Goal: Find specific page/section: Find specific page/section

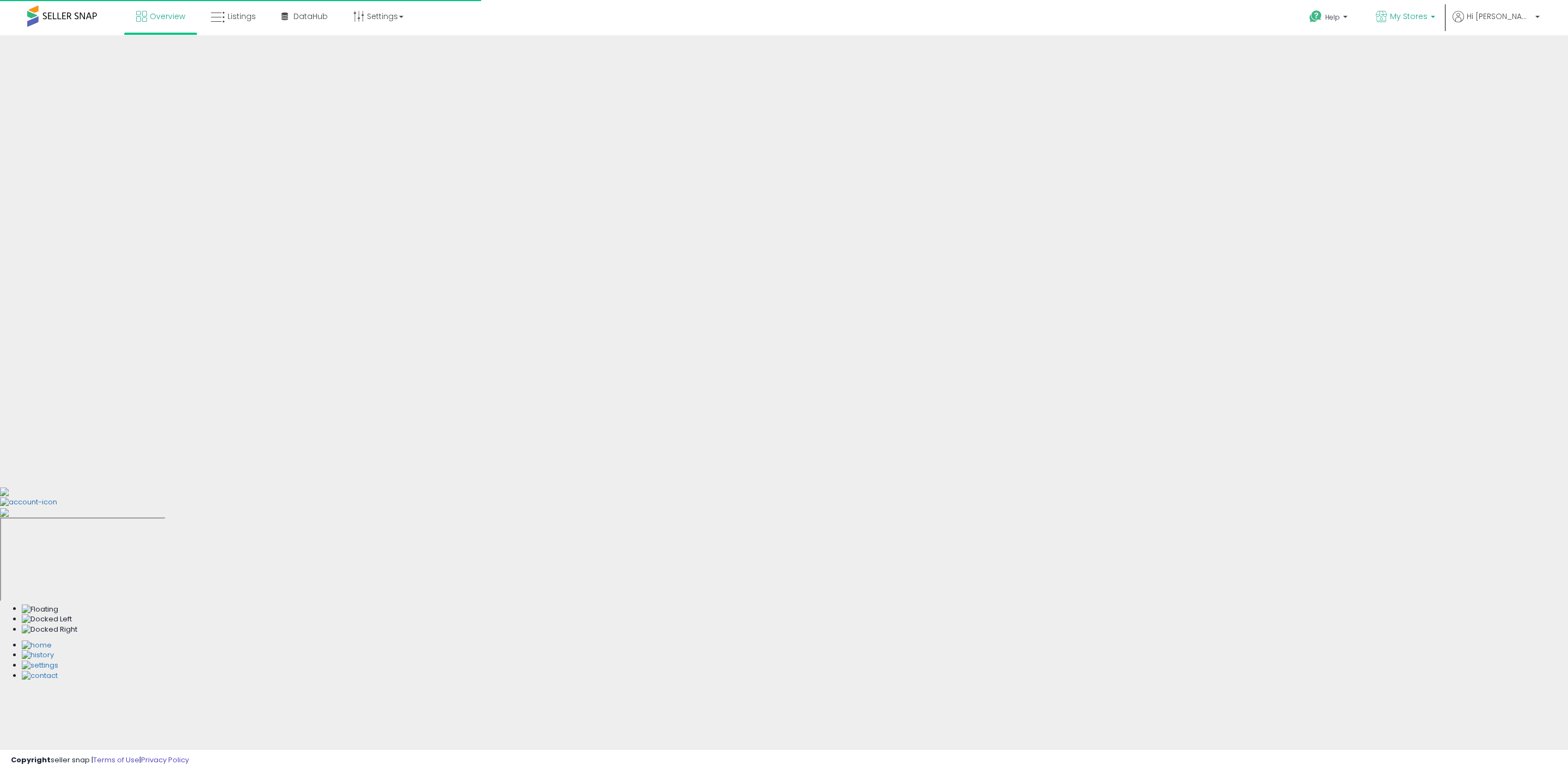
click at [1427, 15] on span "My Stores" at bounding box center [1409, 17] width 37 height 11
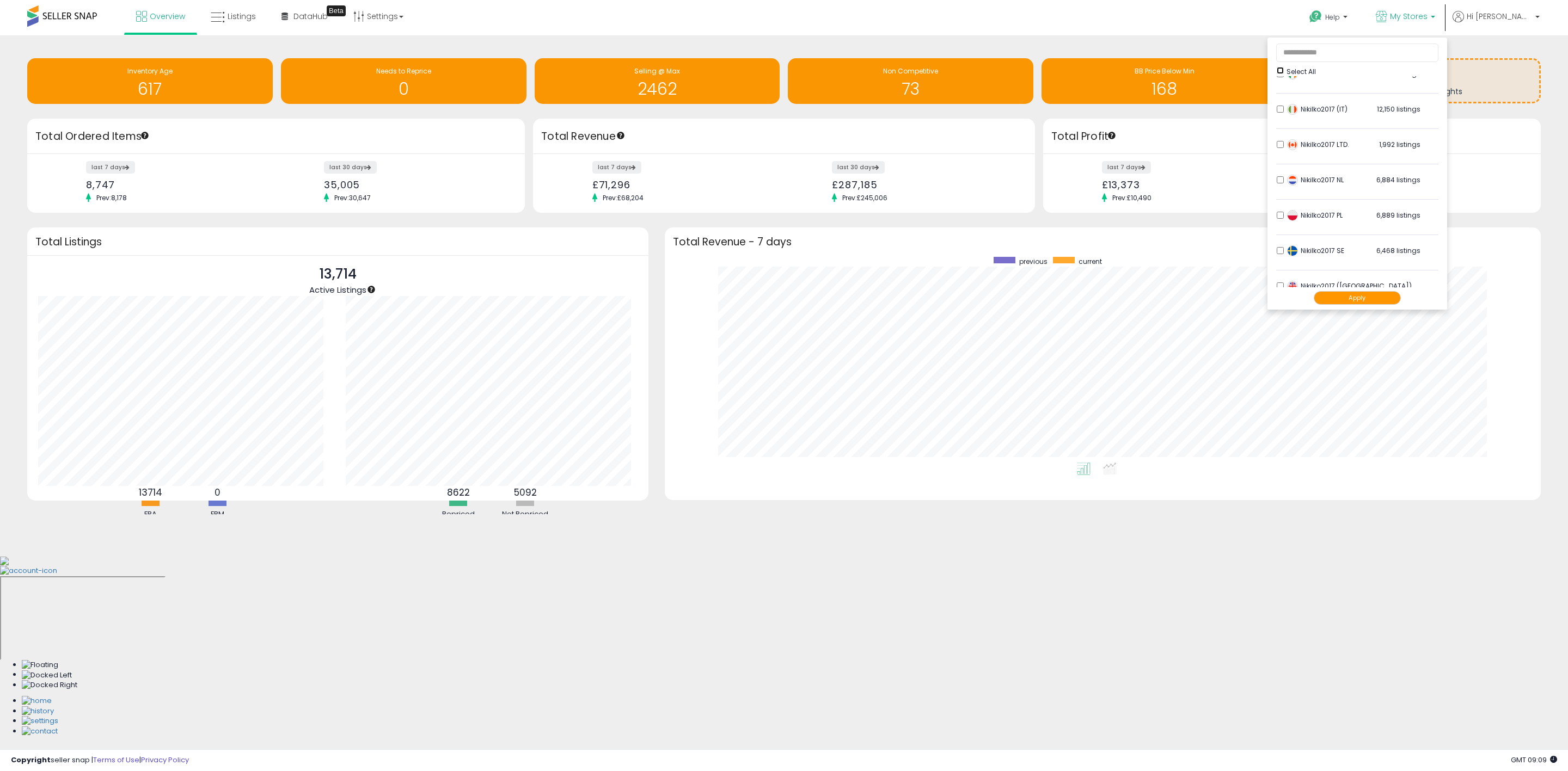
scroll to position [225, 0]
click at [1397, 298] on button "Apply" at bounding box center [1357, 298] width 87 height 14
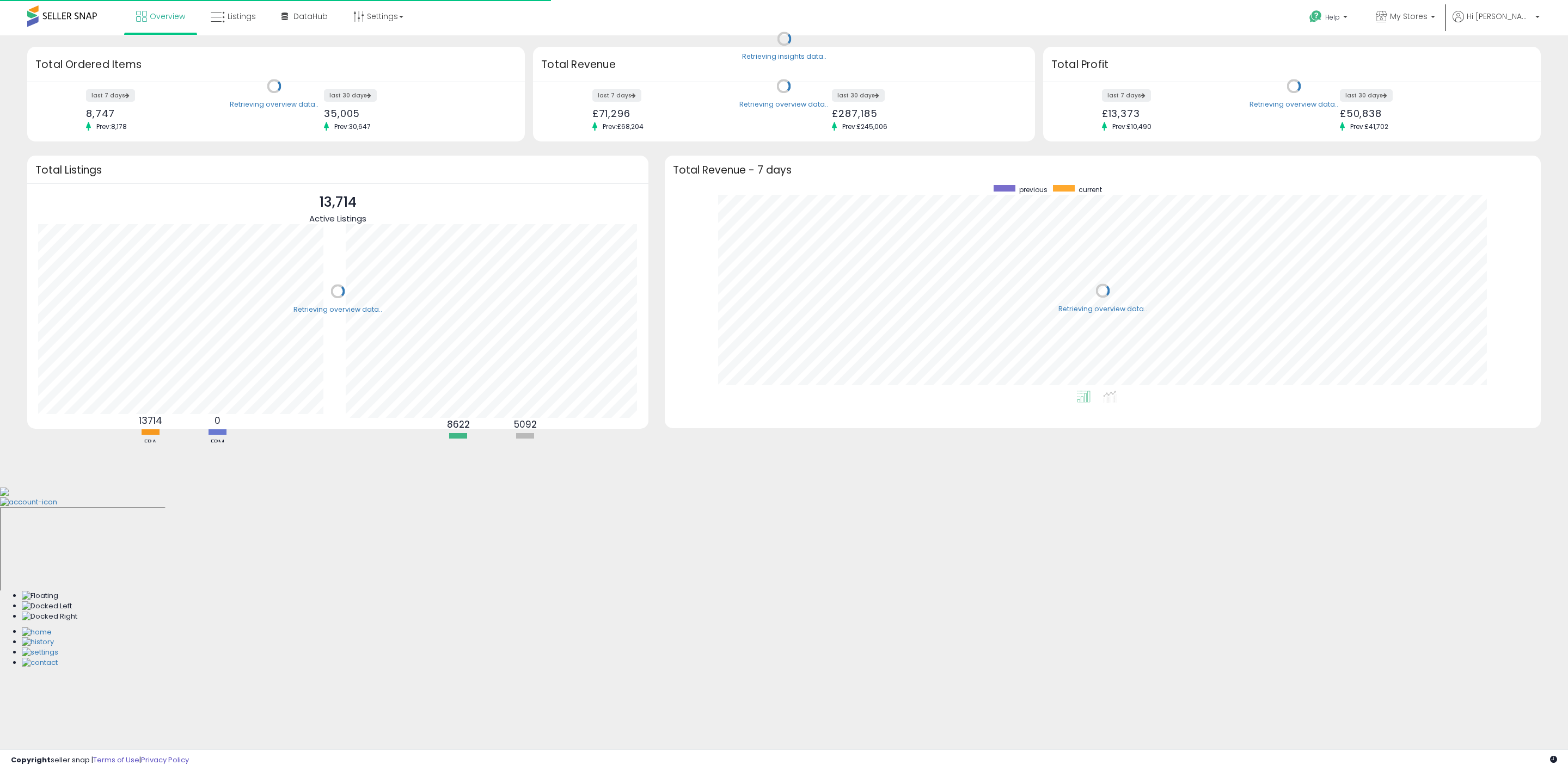
scroll to position [206, 854]
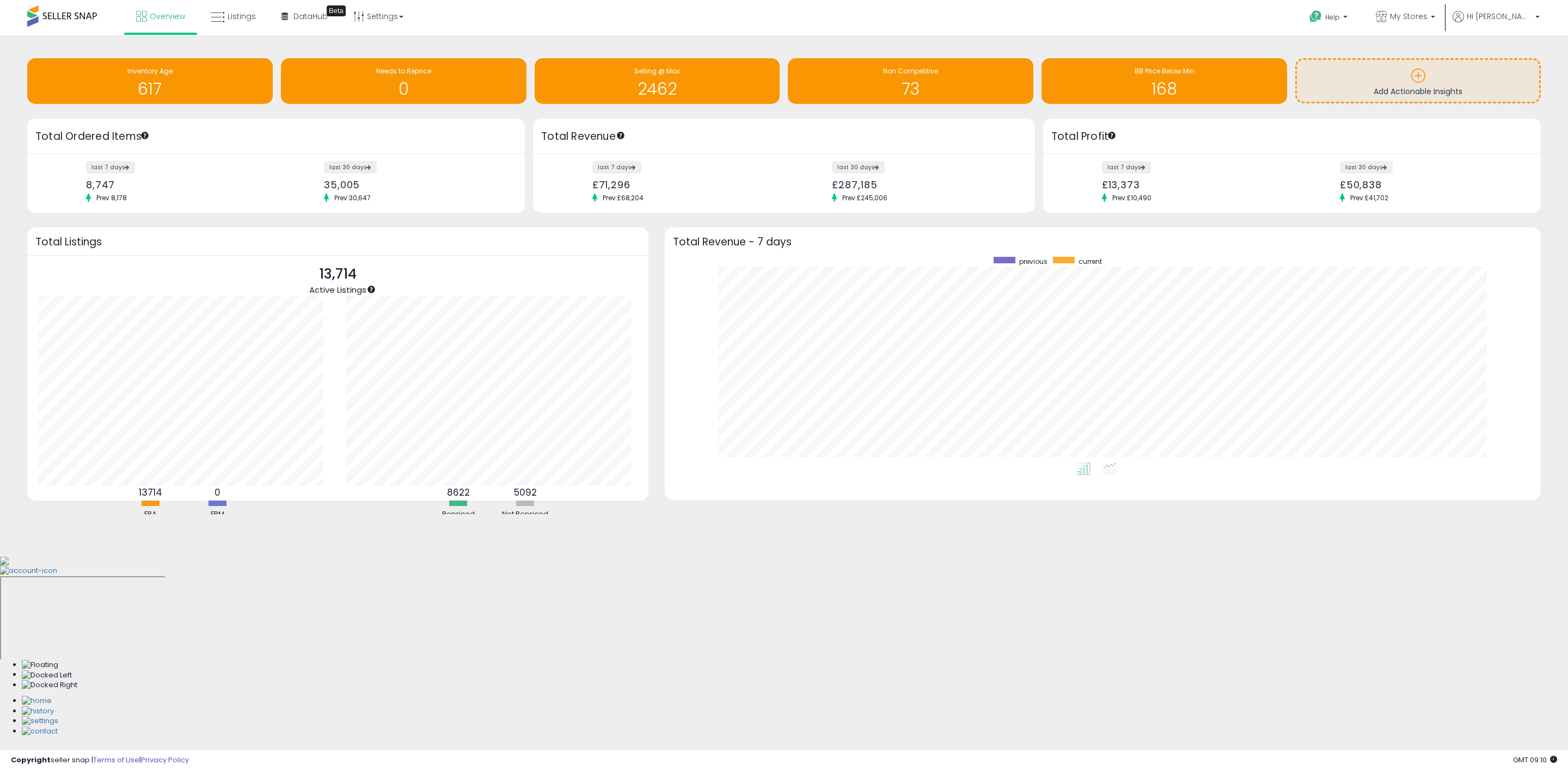
click at [1161, 37] on div "Retrieving insights data.. Inventory Age 617 Needs to Reprice 0 Selling @ Max 2…" at bounding box center [784, 295] width 1568 height 521
click at [1427, 17] on span "My Stores" at bounding box center [1409, 17] width 37 height 11
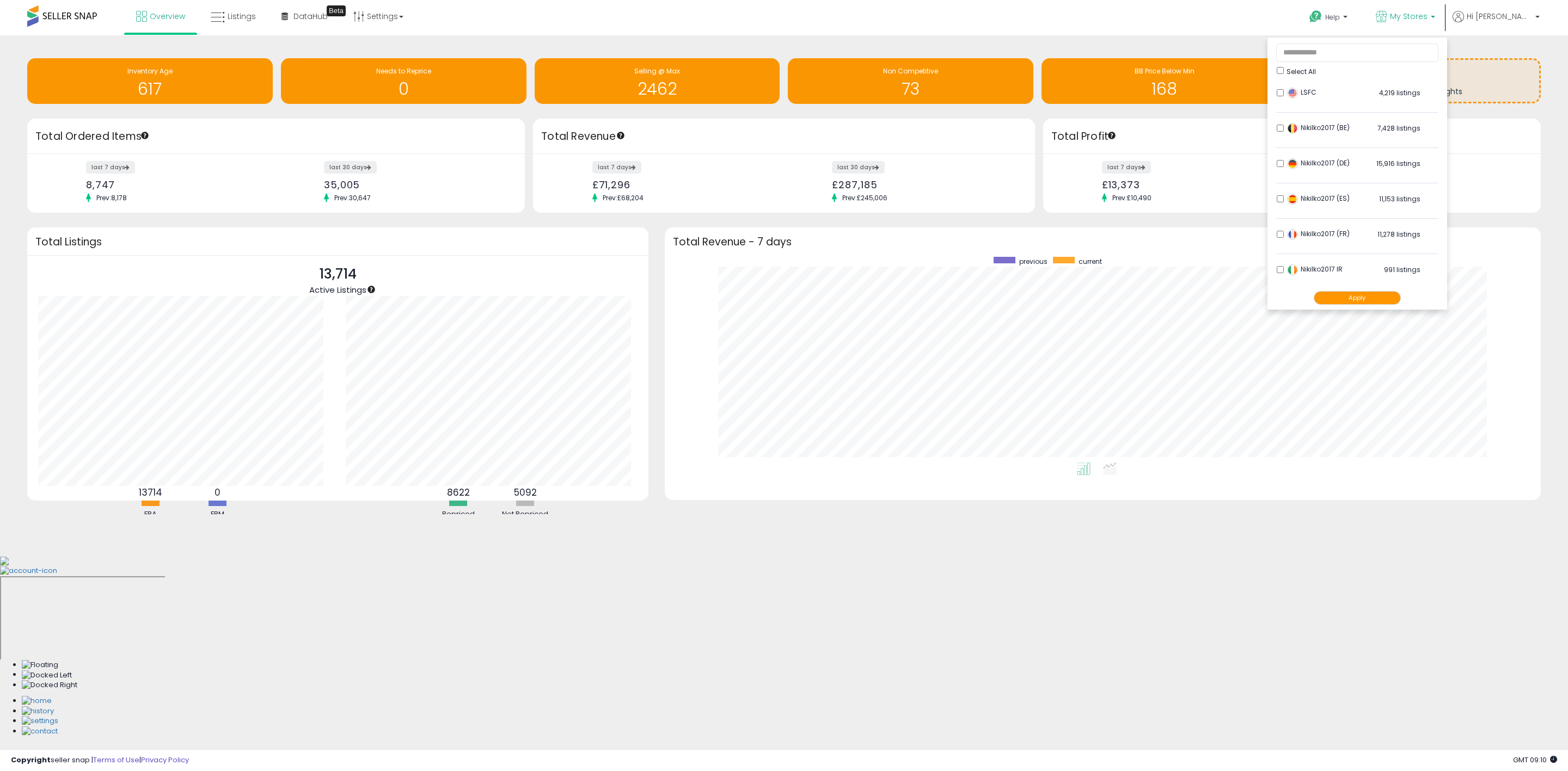
click at [1262, 37] on div "Retrieving insights data.. Inventory Age 617 Needs to Reprice 0 Selling @ Max 2…" at bounding box center [784, 295] width 1568 height 521
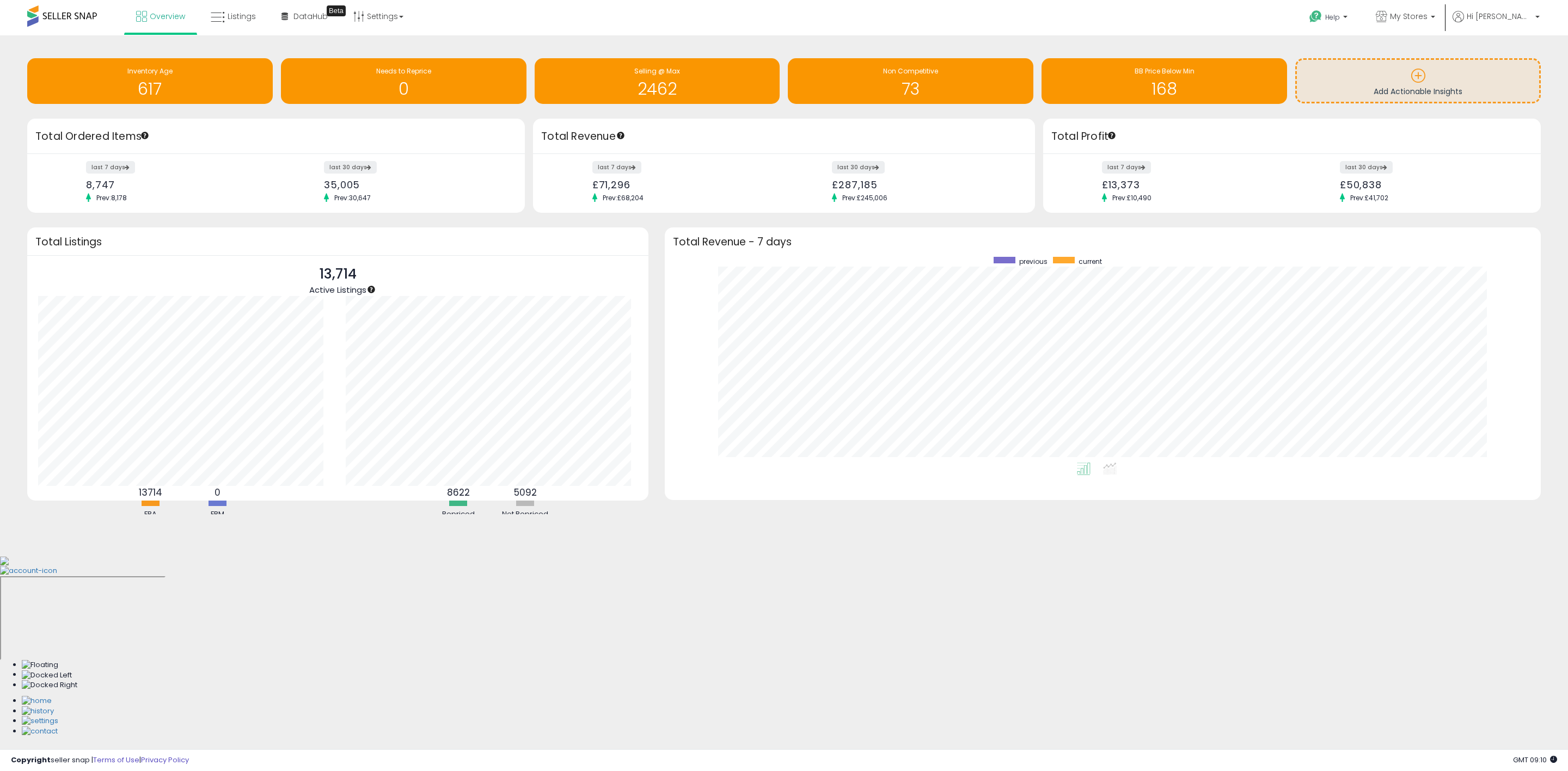
click at [1447, 17] on li "My Stores Select All LSFC Nikilko2017 IR" at bounding box center [1405, 19] width 83 height 37
click at [1435, 19] on b at bounding box center [1432, 20] width 5 height 7
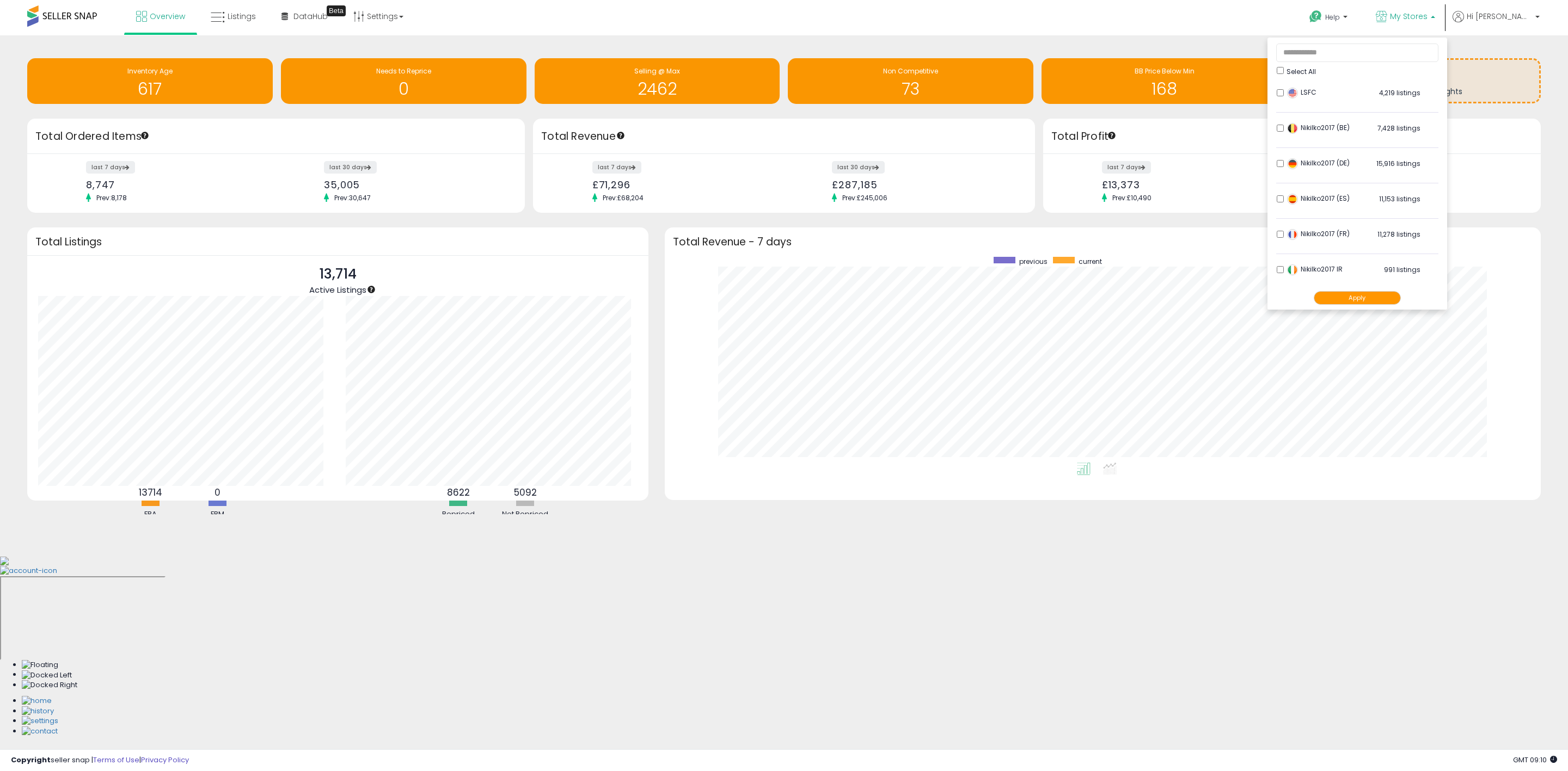
click at [1435, 19] on p "My Stores" at bounding box center [1405, 18] width 60 height 14
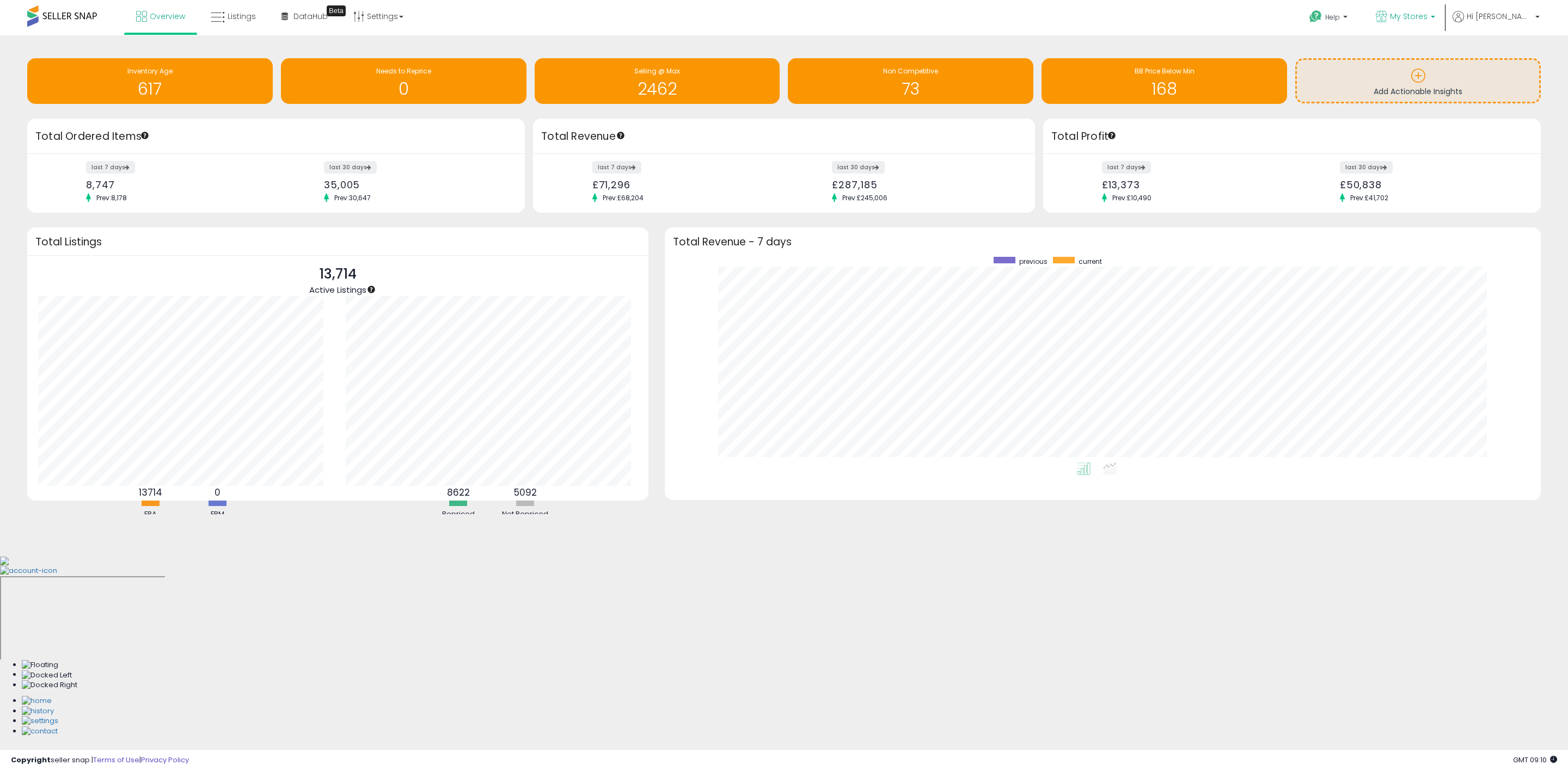
click at [1443, 18] on link "My Stores" at bounding box center [1405, 18] width 75 height 35
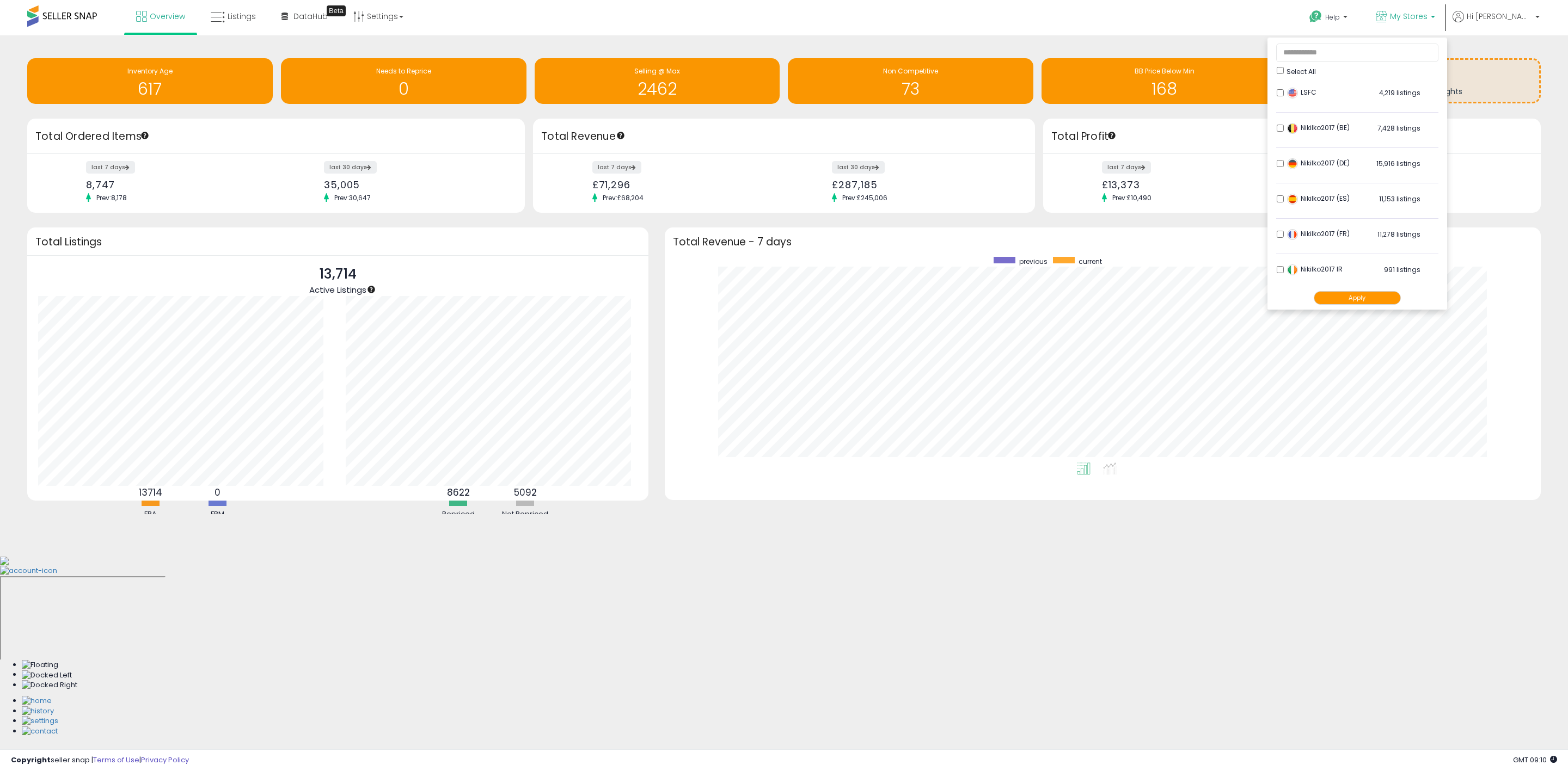
click at [1190, 37] on div "Retrieving insights data.. Inventory Age 617 Needs to Reprice 0 Selling @ Max 2…" at bounding box center [784, 295] width 1568 height 521
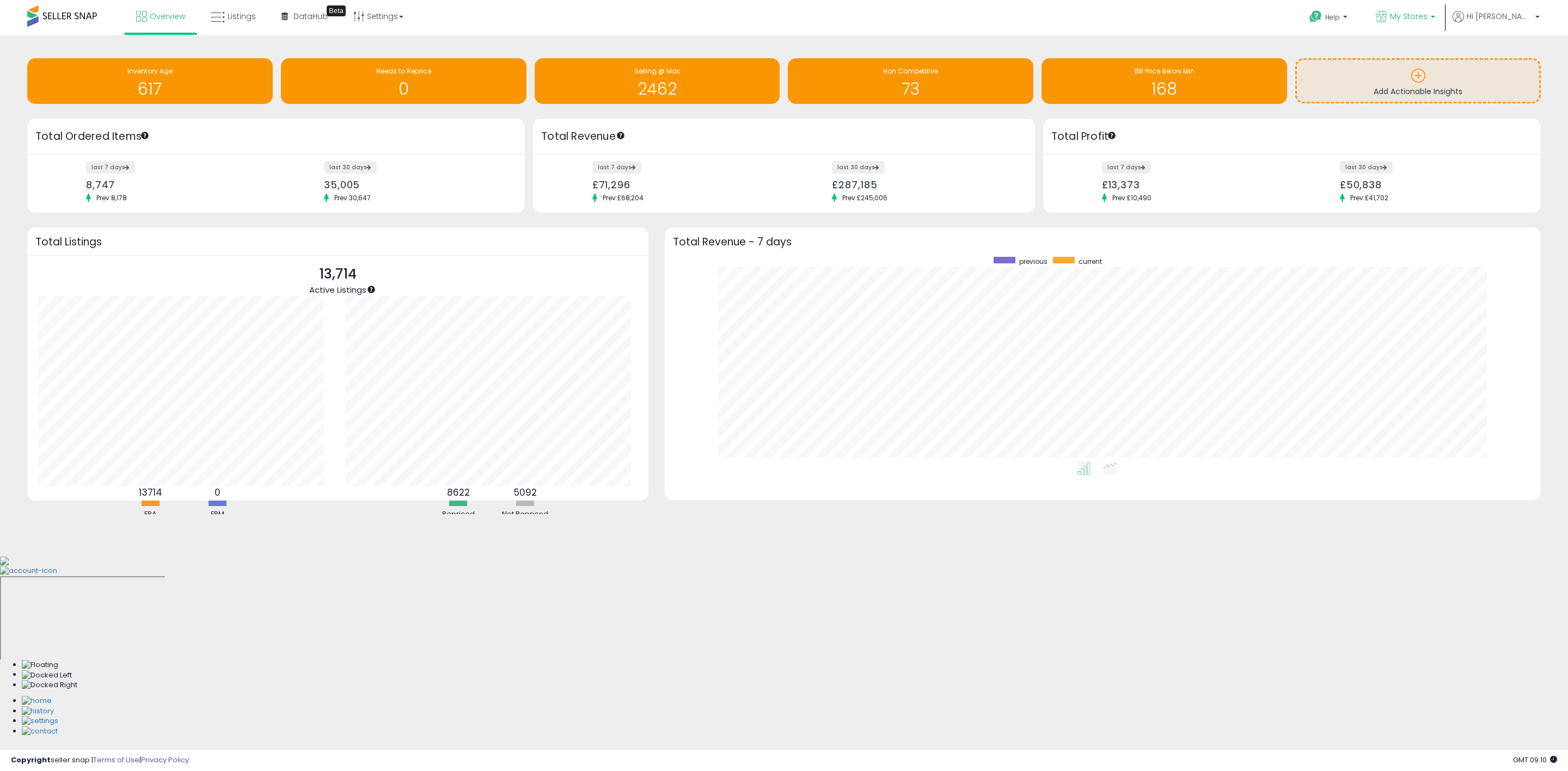
click at [1435, 21] on p "My Stores" at bounding box center [1405, 18] width 60 height 14
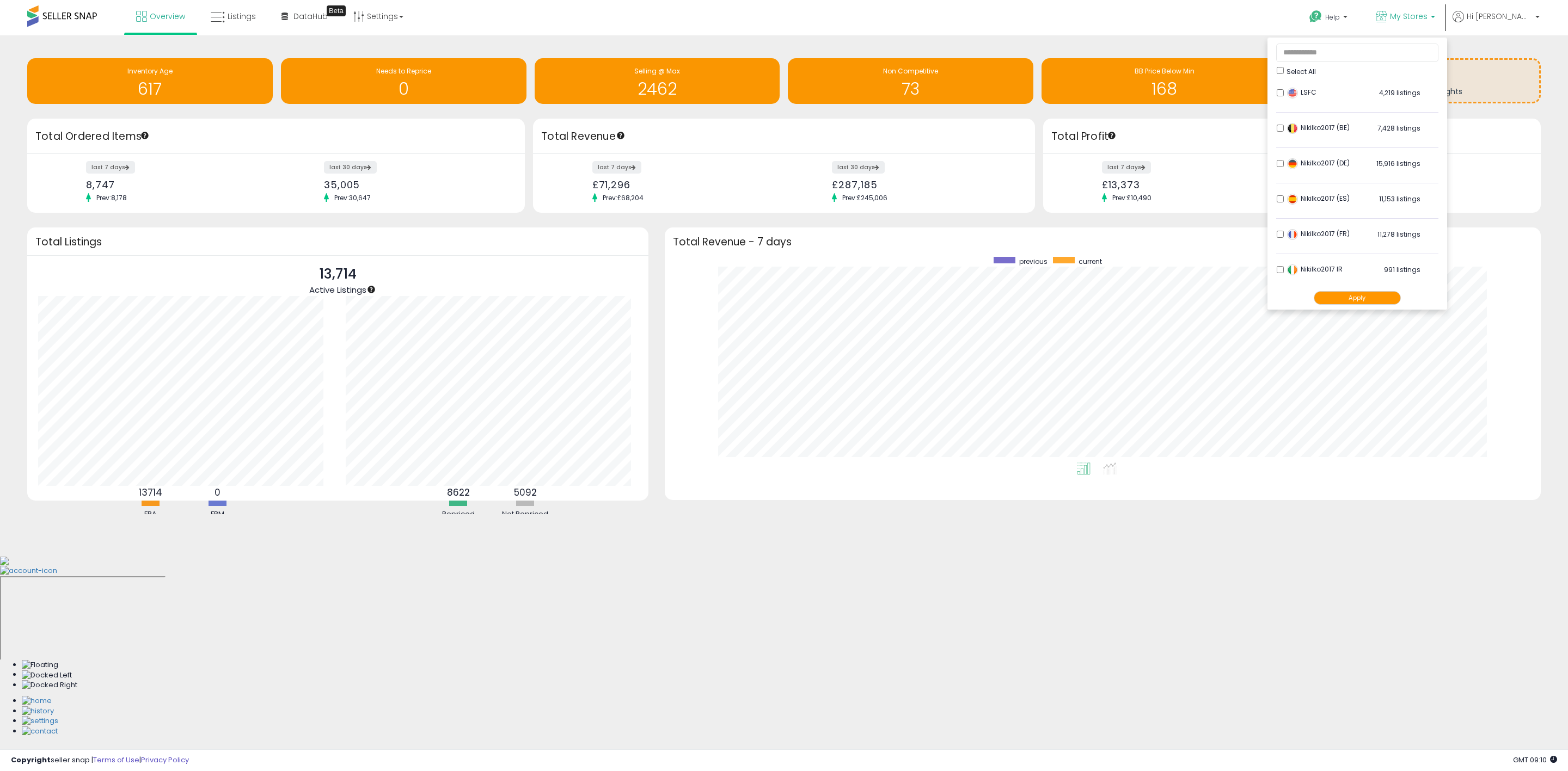
click at [1228, 28] on div "Help Contact Support Search Knowledge Hub Request a Feature LSFC" at bounding box center [1291, 23] width 520 height 47
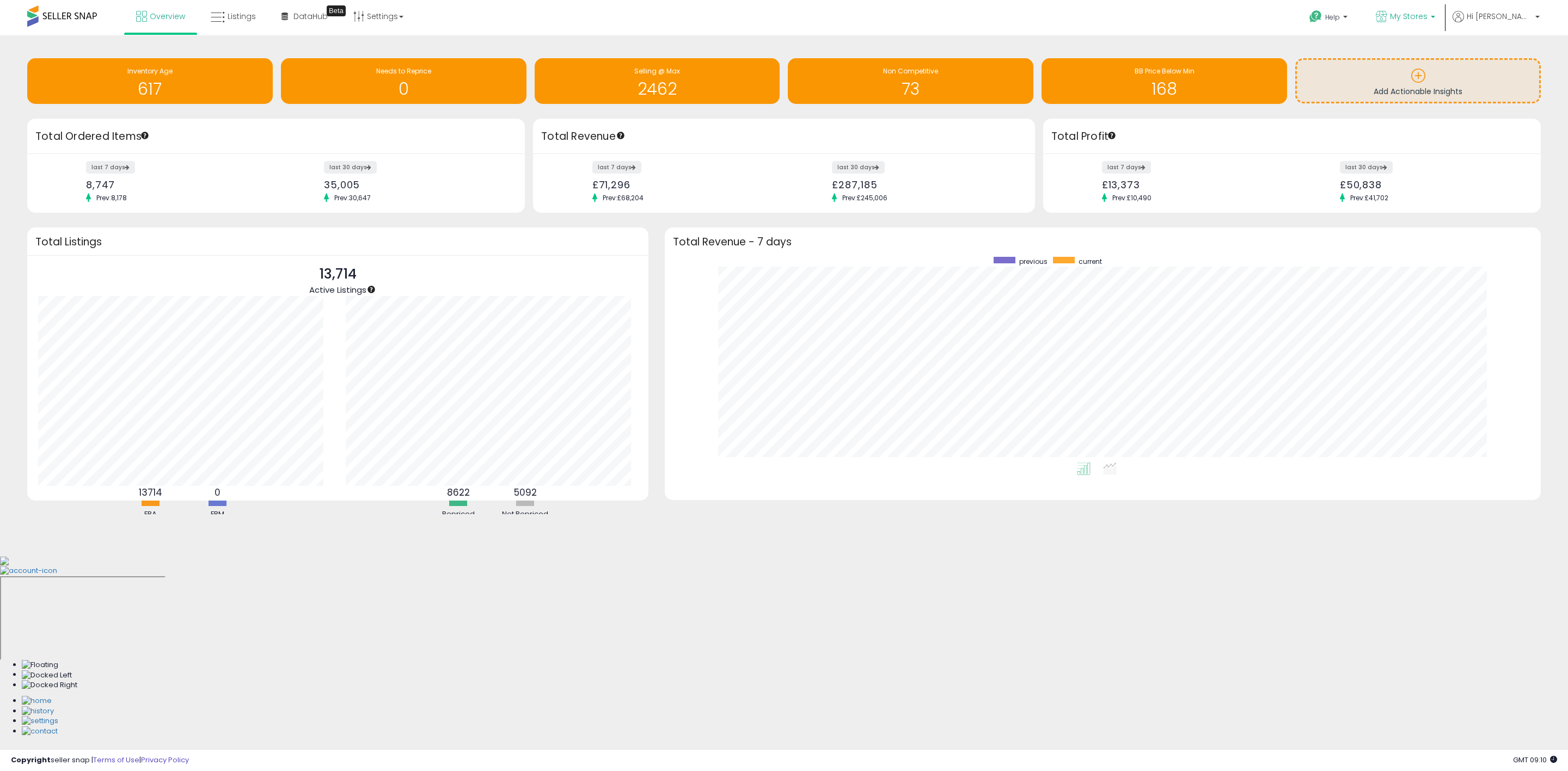
click at [1443, 18] on link "My Stores" at bounding box center [1405, 18] width 75 height 35
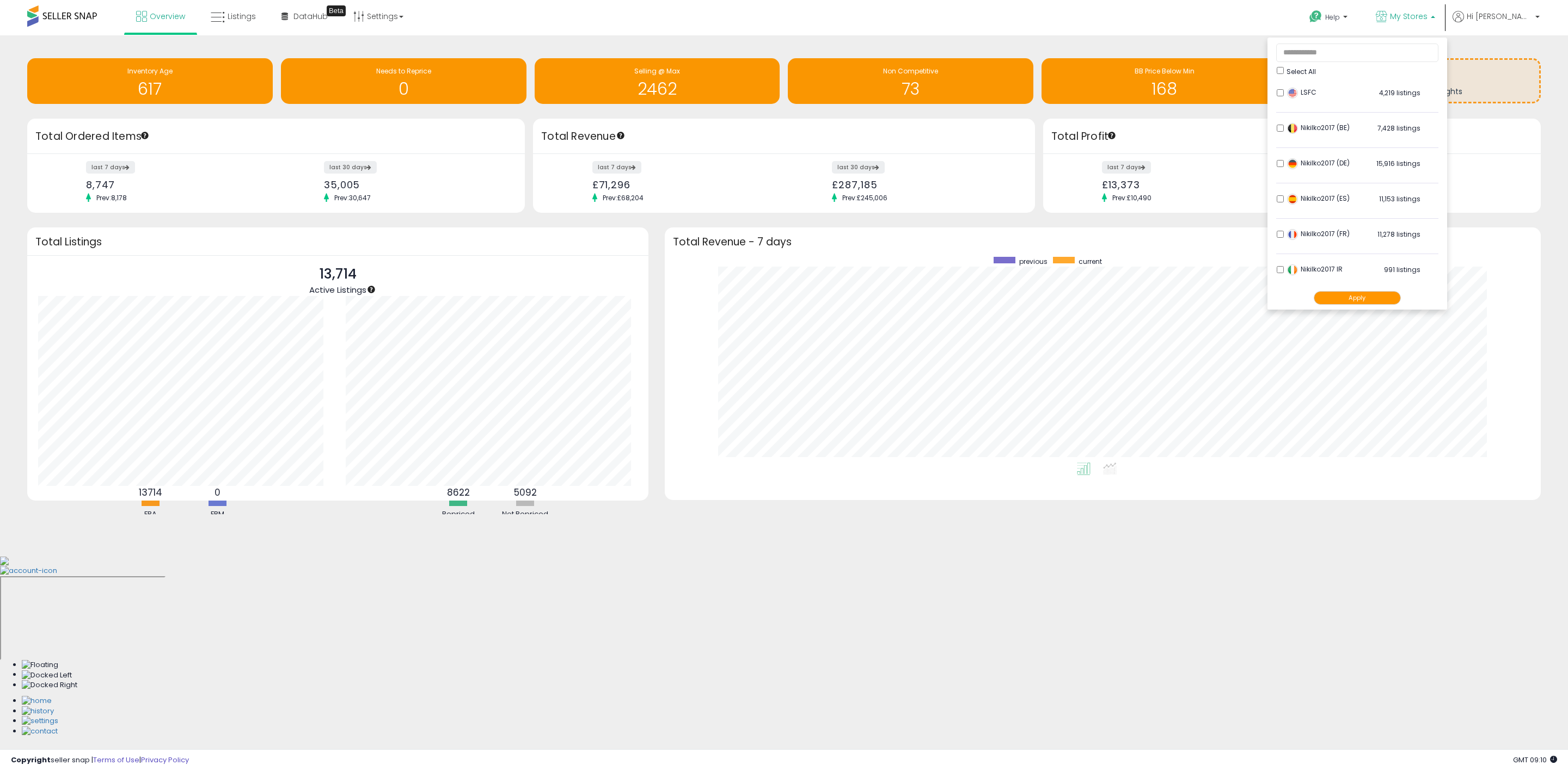
click at [1435, 18] on p "My Stores" at bounding box center [1405, 18] width 60 height 14
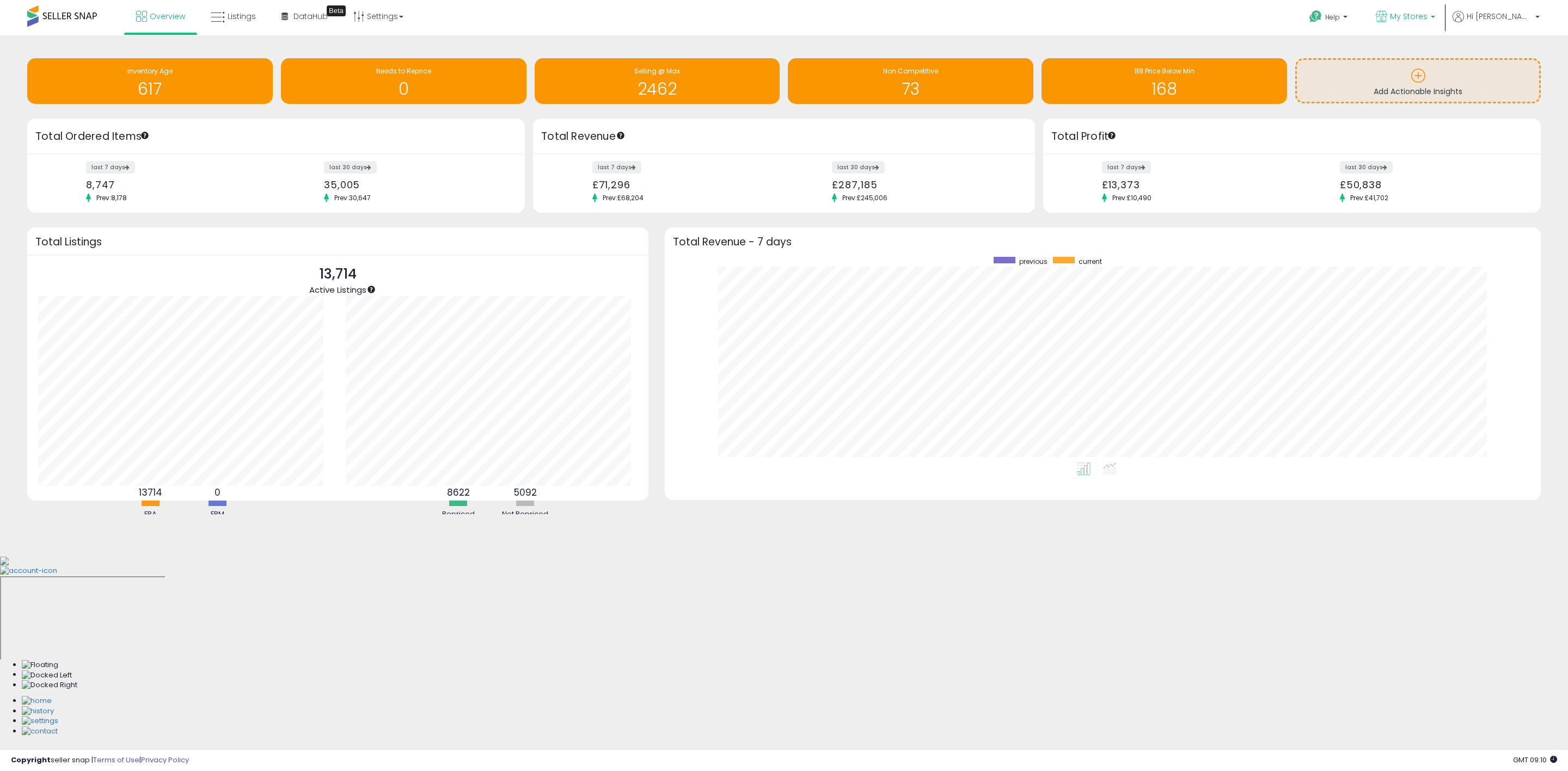
click at [1435, 18] on b at bounding box center [1432, 20] width 5 height 7
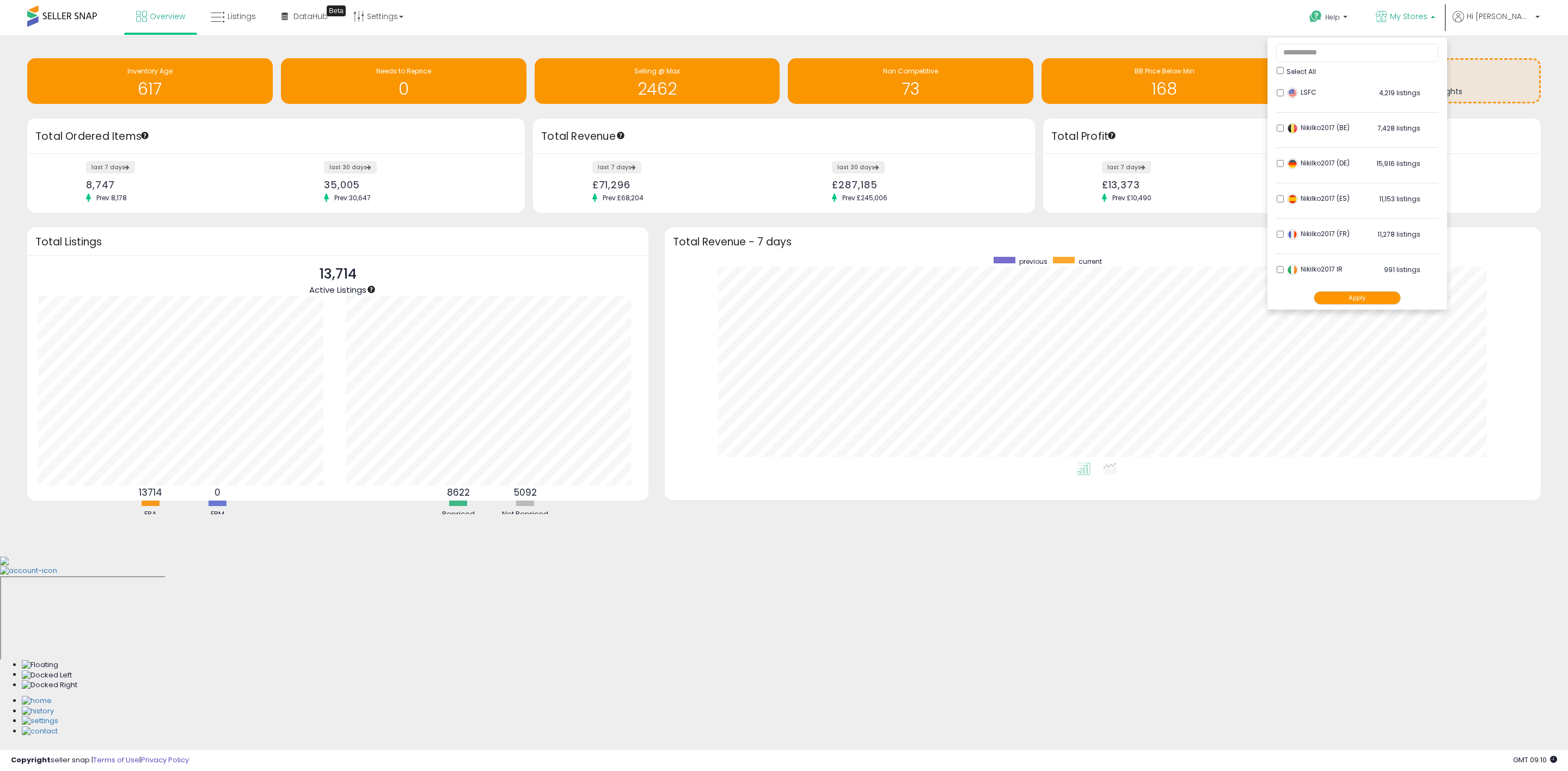
drag, startPoint x: 1070, startPoint y: 39, endPoint x: 1125, endPoint y: 7, distance: 63.6
click at [1071, 38] on div "Retrieving insights data.. Inventory Age 617 Needs to Reprice 0 Selling @ Max 2…" at bounding box center [784, 295] width 1568 height 521
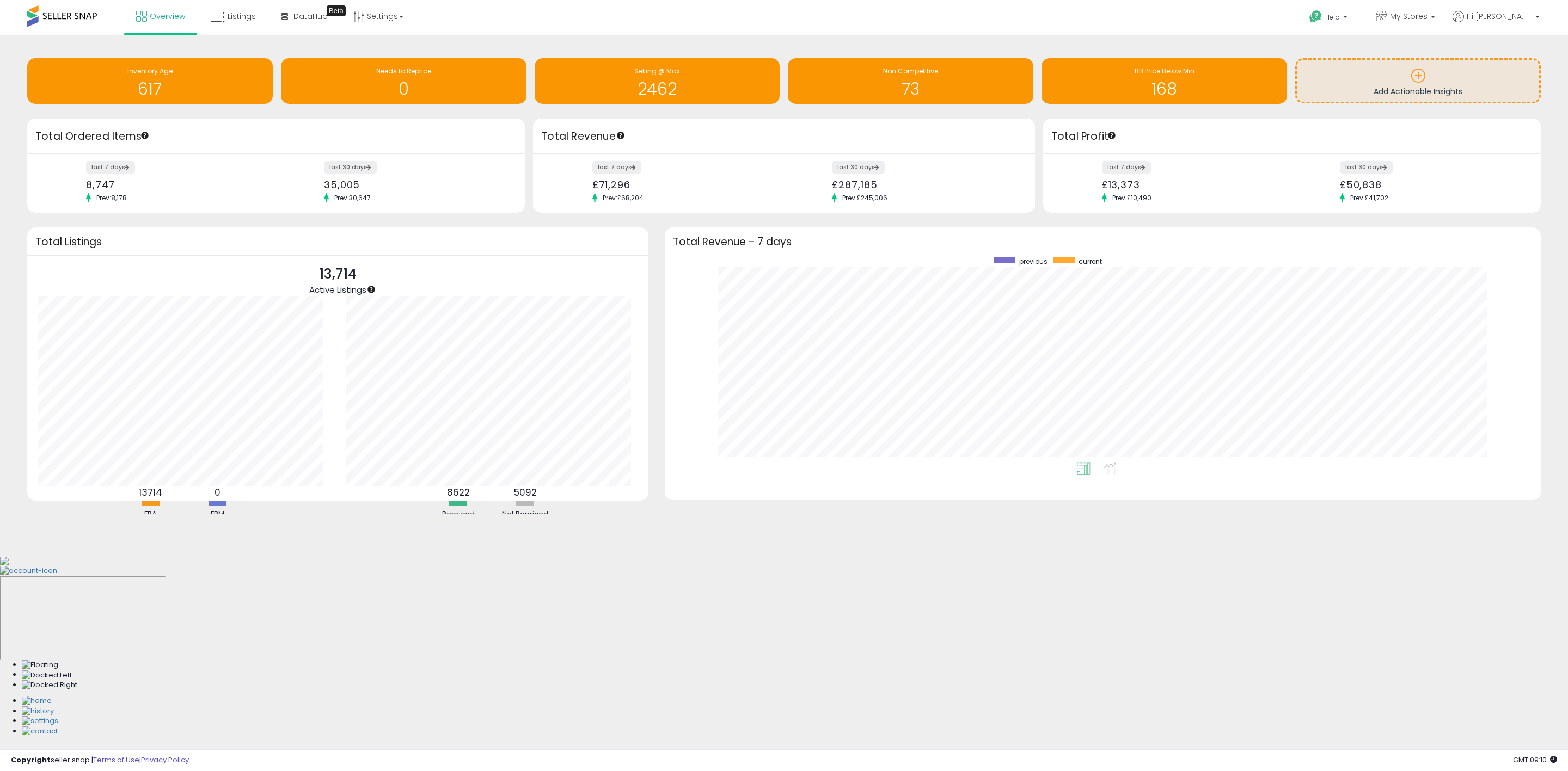
click at [1306, 49] on div "Retrieving insights data.. Inventory Age 617 Needs to Reprice 0 Selling @ Max 2…" at bounding box center [784, 83] width 1530 height 73
click at [1427, 17] on span "My Stores" at bounding box center [1409, 17] width 37 height 11
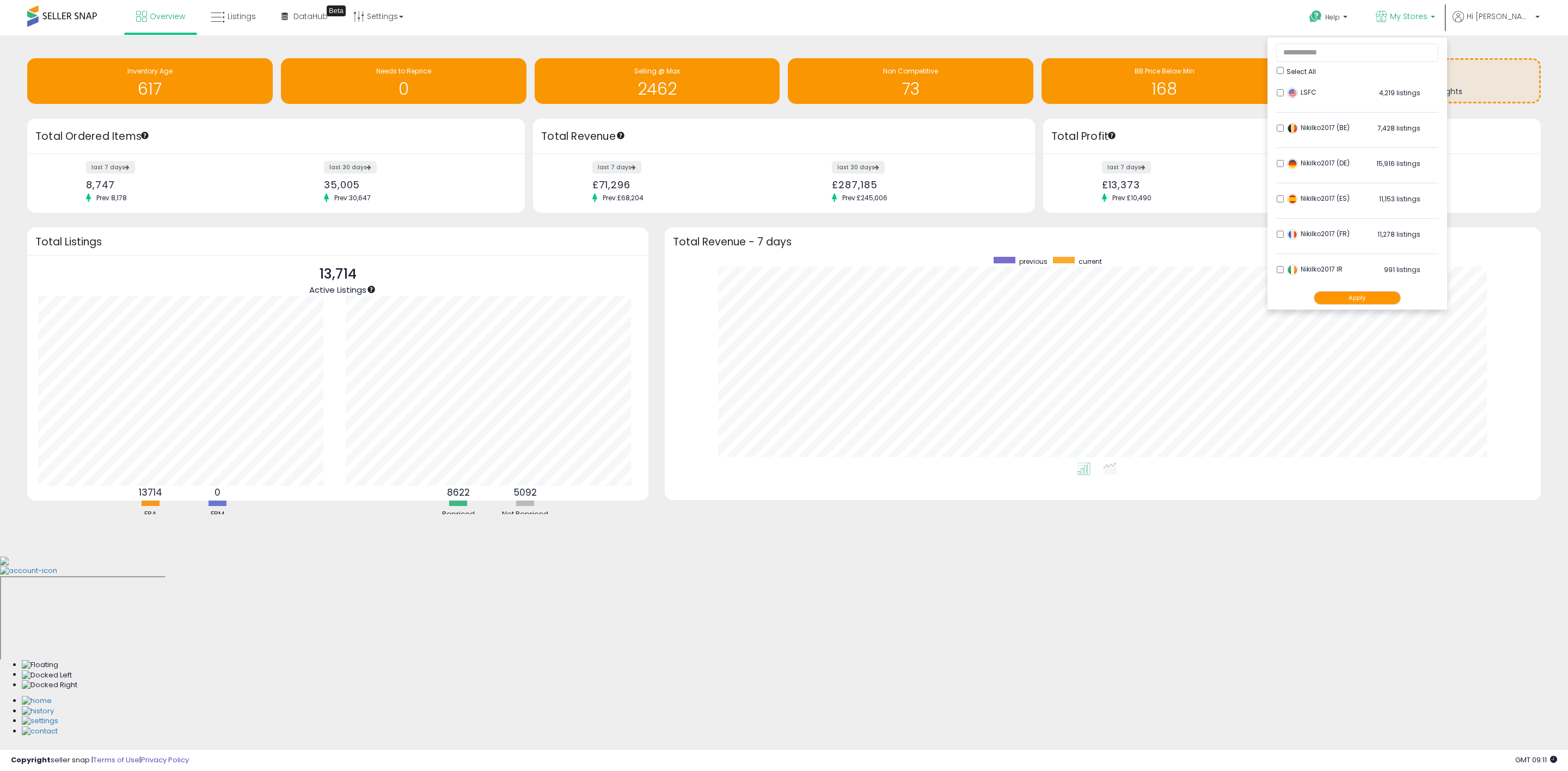
click at [1210, 33] on div "Help Contact Support Search Knowledge Hub Request a Feature LSFC" at bounding box center [1291, 23] width 520 height 47
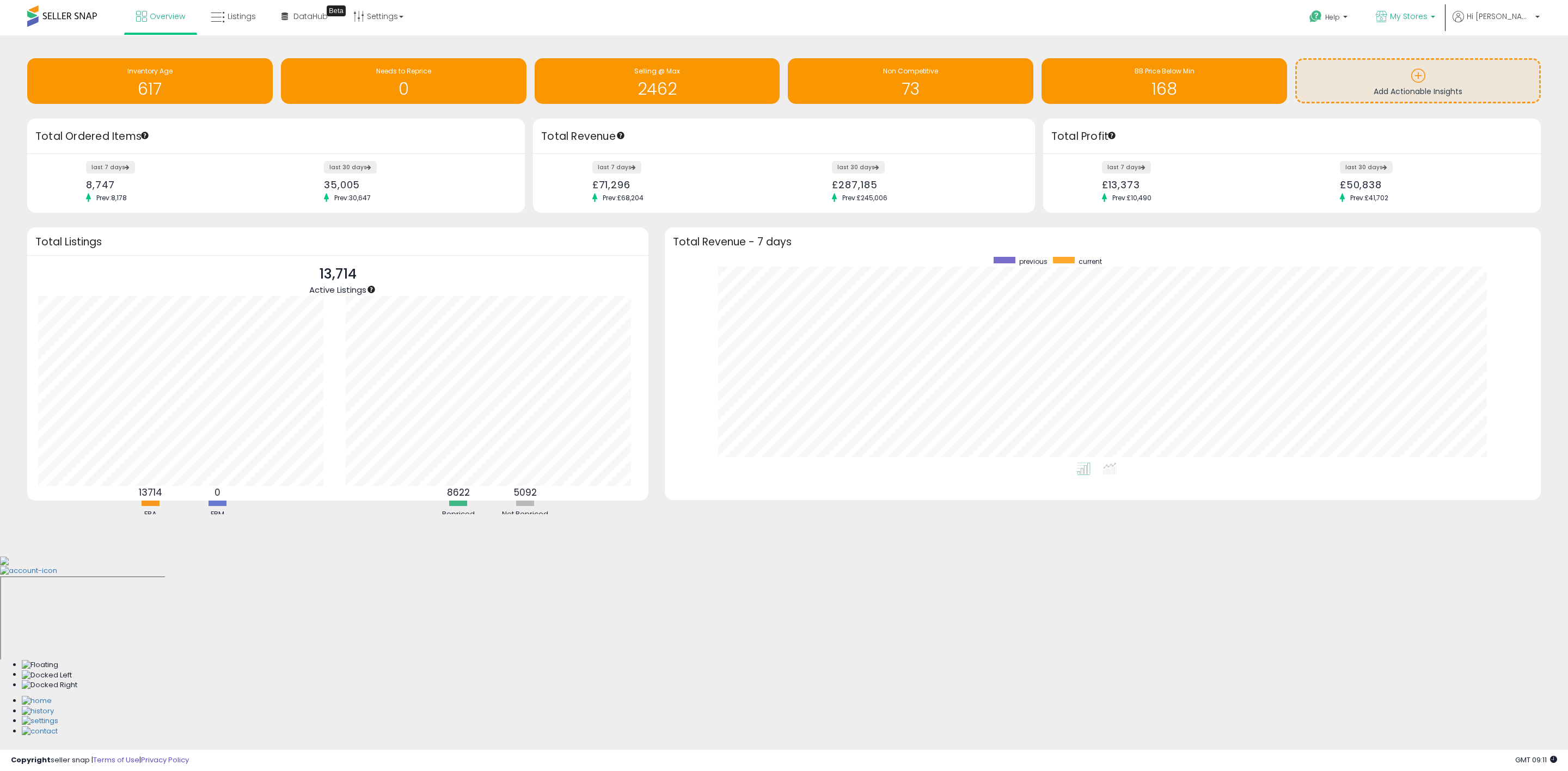
click at [1435, 23] on p "My Stores" at bounding box center [1405, 18] width 60 height 14
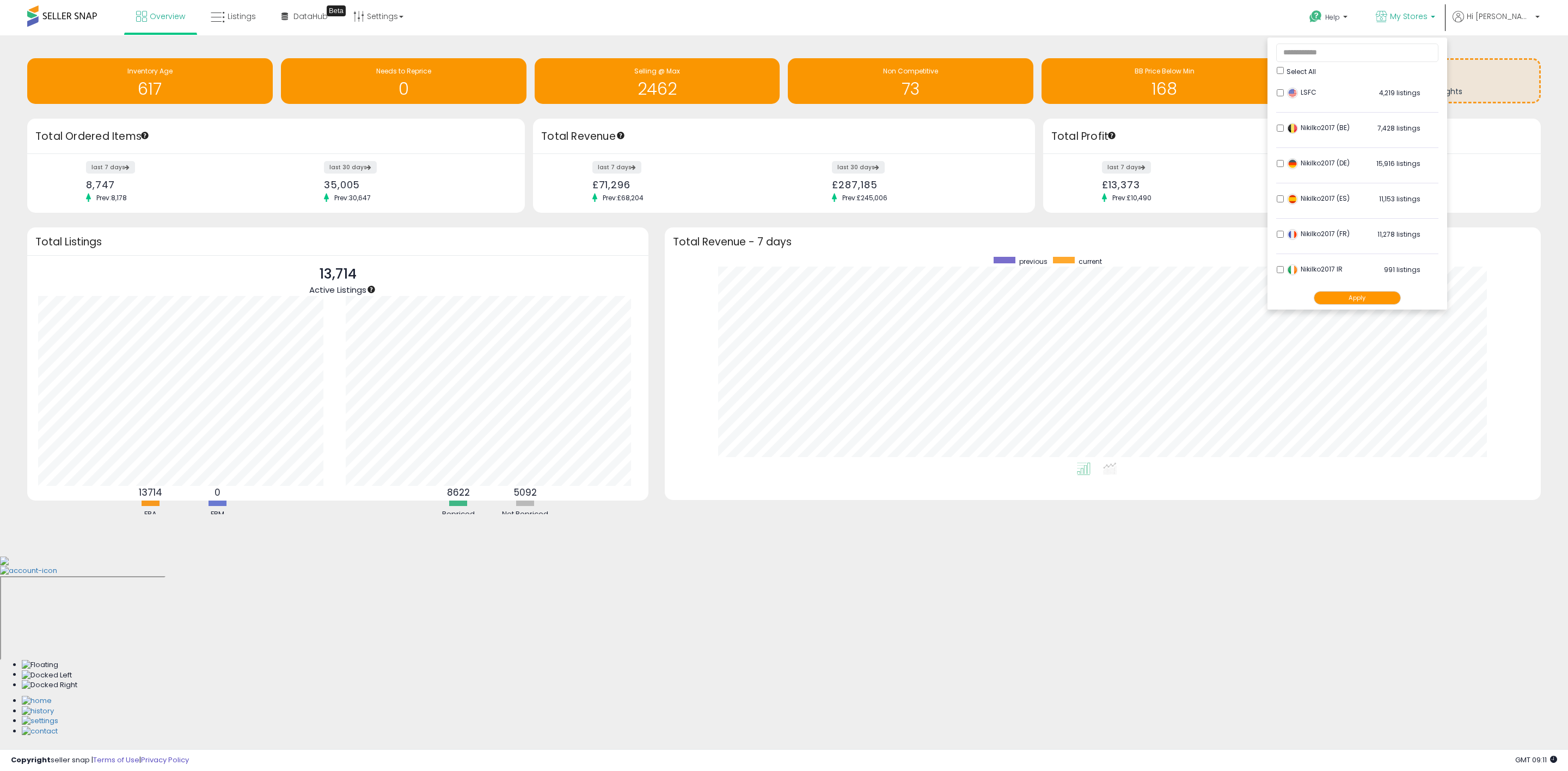
click at [1388, 295] on button "Apply" at bounding box center [1357, 298] width 87 height 14
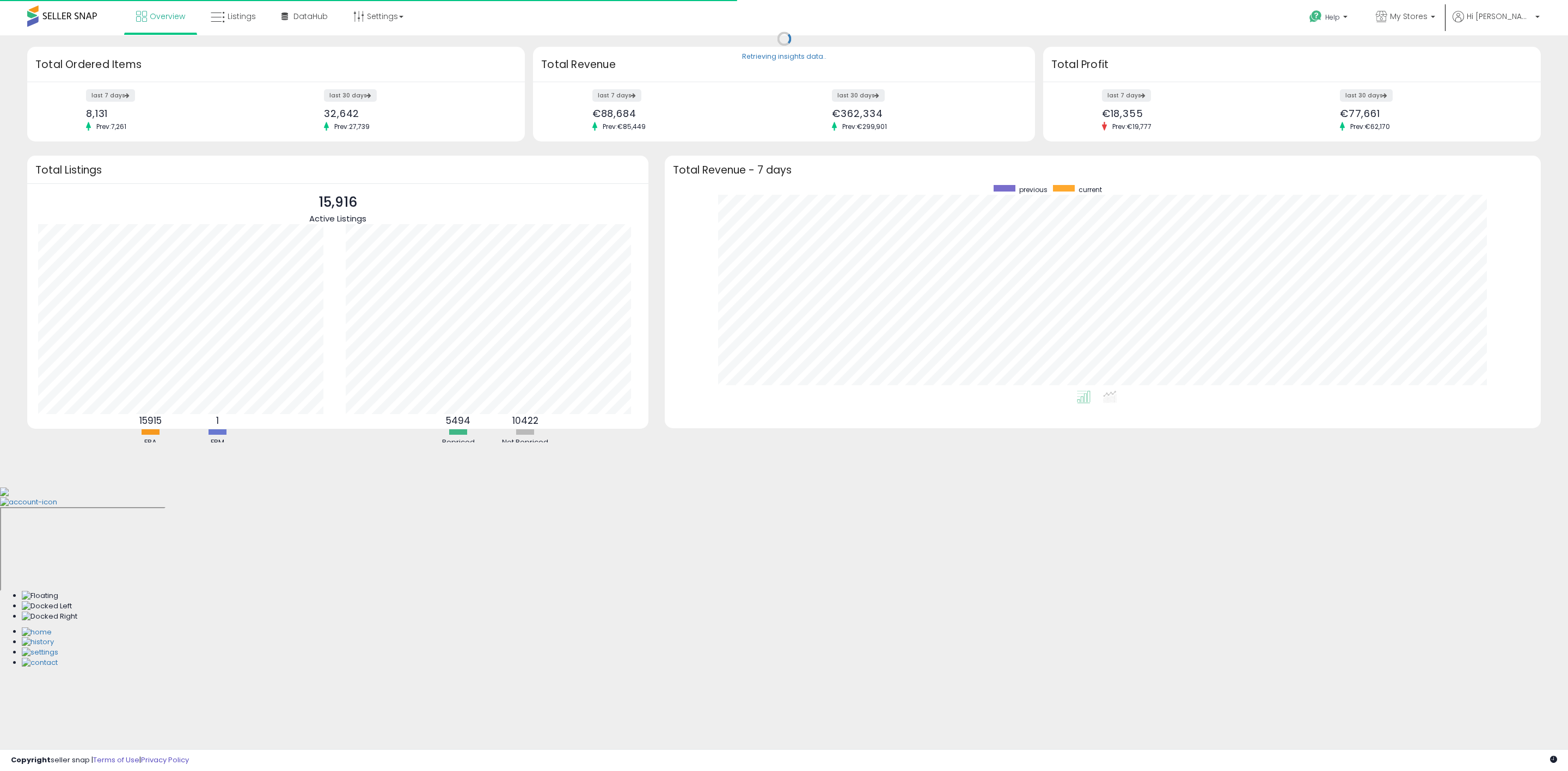
scroll to position [206, 854]
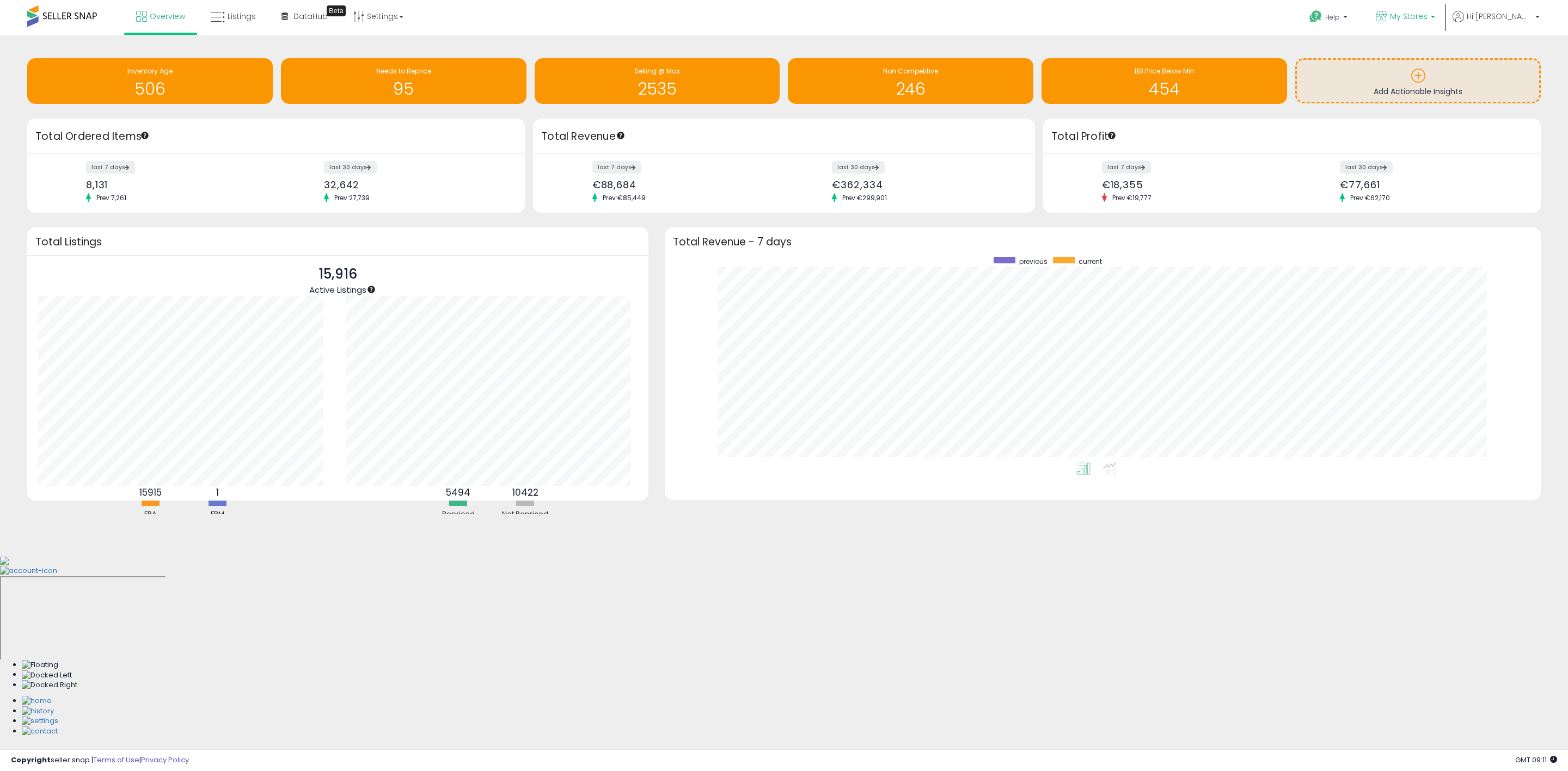
click at [1435, 21] on p "My Stores" at bounding box center [1405, 18] width 60 height 14
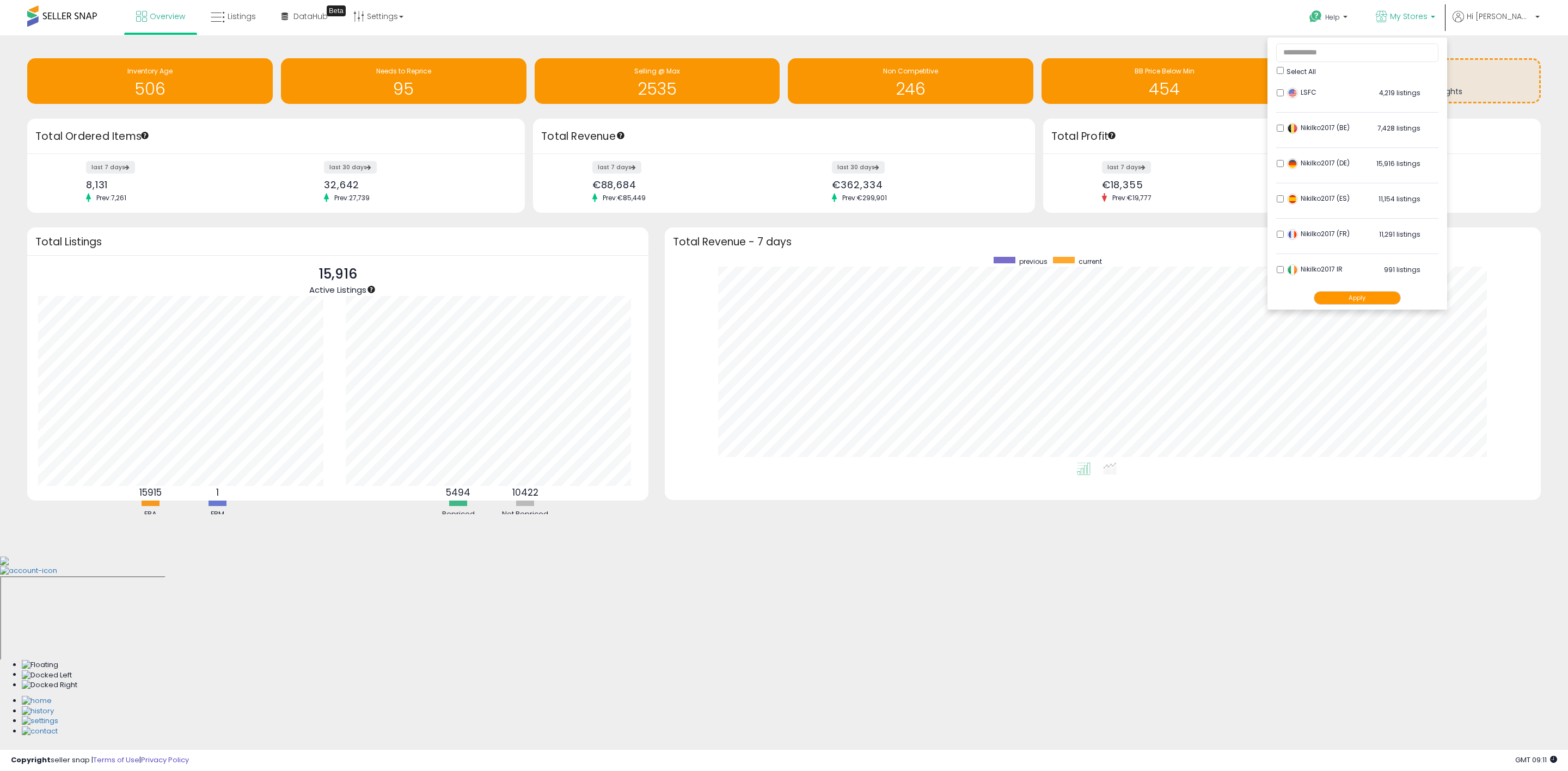
click at [1123, 36] on div "Retrieving insights data.. Inventory Age 506 Needs to Reprice 95 Selling @ Max …" at bounding box center [784, 295] width 1568 height 521
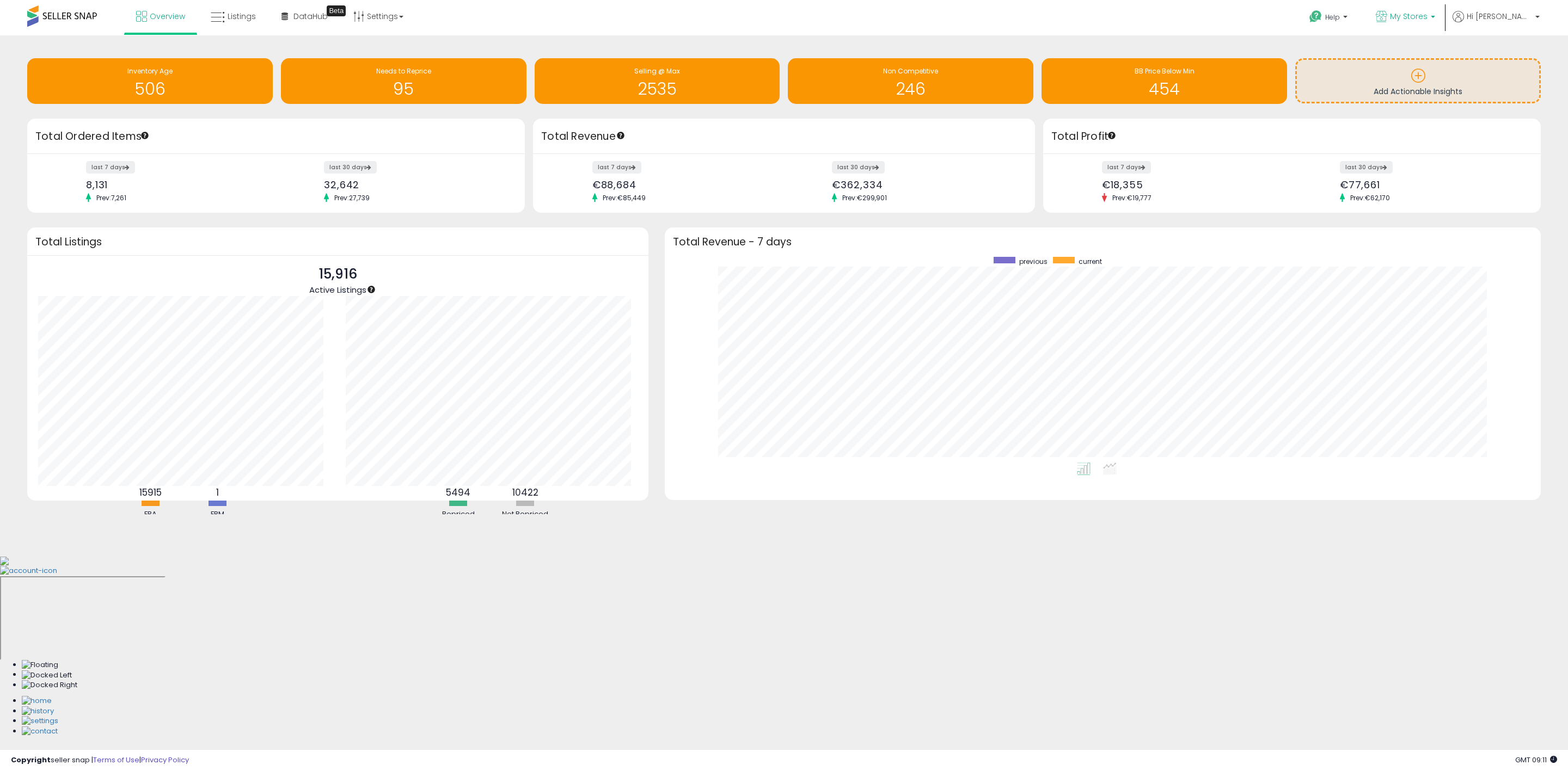
click at [1443, 14] on link "My Stores" at bounding box center [1405, 18] width 75 height 35
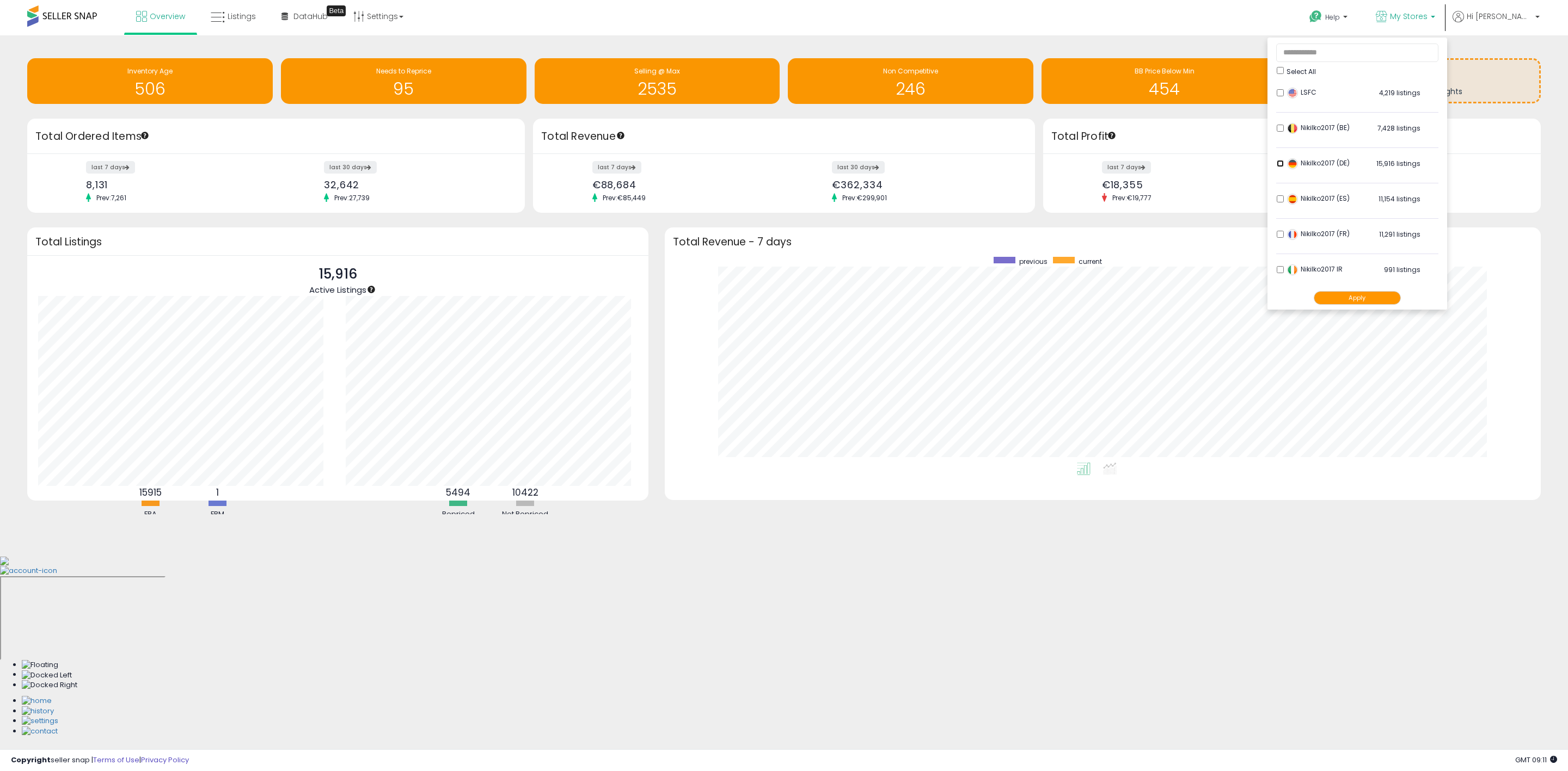
scroll to position [225, 0]
click at [751, 20] on div "Overview Listings Beta" at bounding box center [511, 23] width 1040 height 47
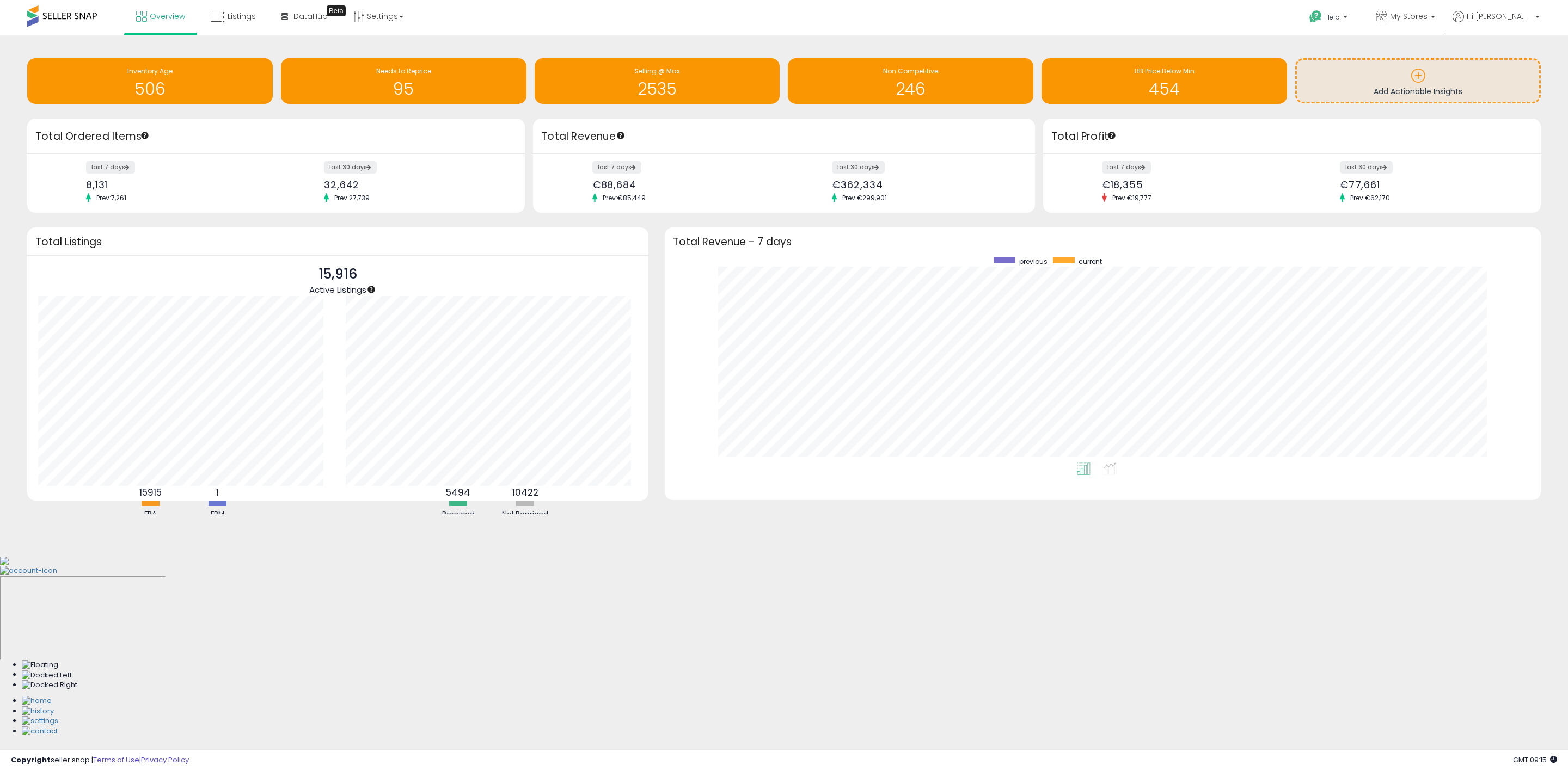
click at [1056, 23] on div "Help Contact Support Search Knowledge Hub Request a Feature LSFC" at bounding box center [1291, 23] width 520 height 47
click at [312, 13] on span "DataHub" at bounding box center [310, 17] width 34 height 11
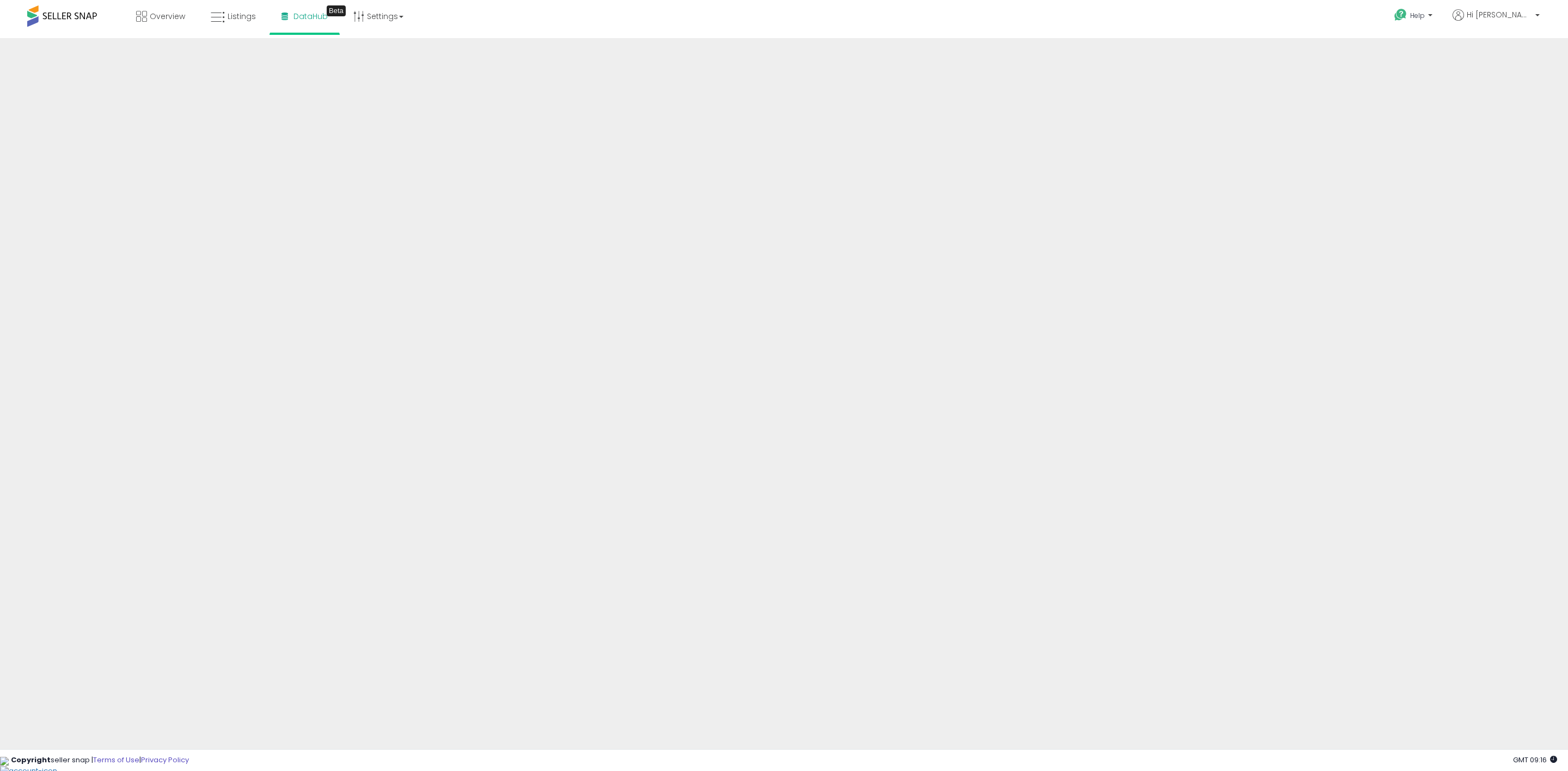
click at [513, 36] on div "Overview Listings Beta" at bounding box center [511, 23] width 1040 height 47
